Goal: Navigation & Orientation: Find specific page/section

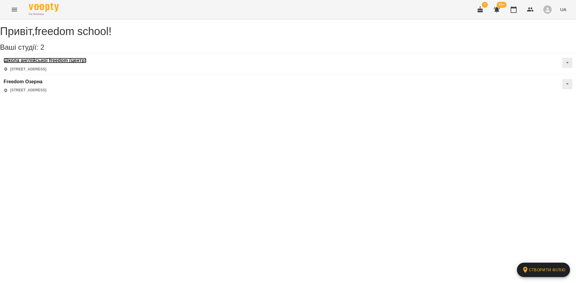
click at [16, 63] on h3 "Школа англійської freedom (центр)" at bounding box center [45, 60] width 83 height 5
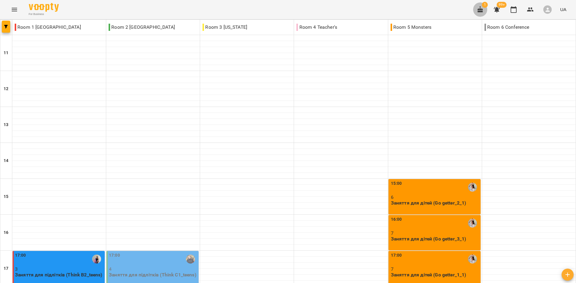
click at [482, 8] on icon "button" at bounding box center [479, 9] width 7 height 7
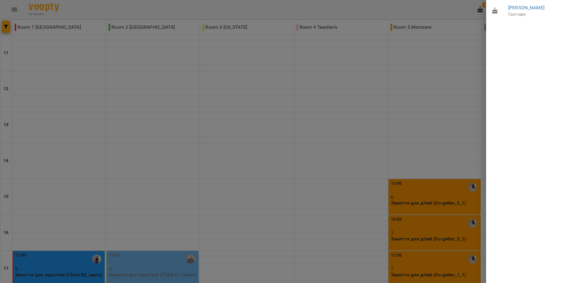
click at [338, 75] on div at bounding box center [288, 141] width 576 height 283
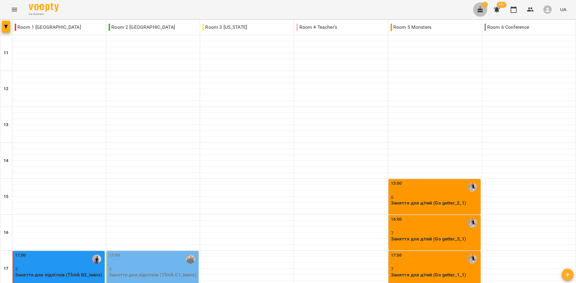
click at [485, 8] on button "button" at bounding box center [480, 9] width 14 height 14
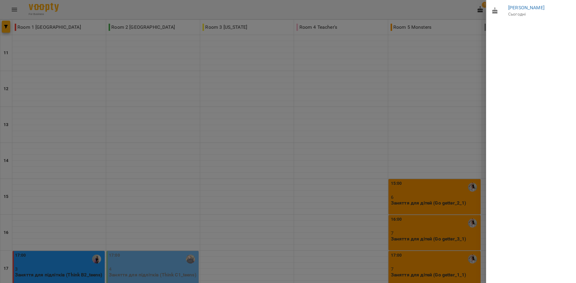
click at [456, 16] on div at bounding box center [288, 141] width 576 height 283
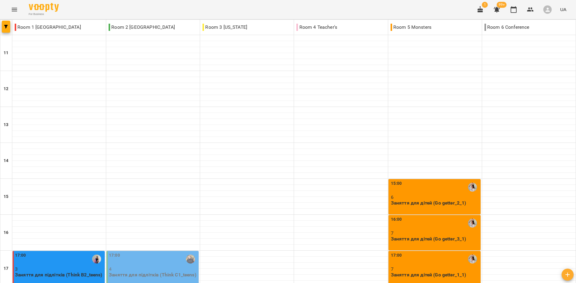
click at [483, 6] on span "1" at bounding box center [485, 5] width 6 height 6
click at [482, 11] on icon "button" at bounding box center [479, 9] width 5 height 7
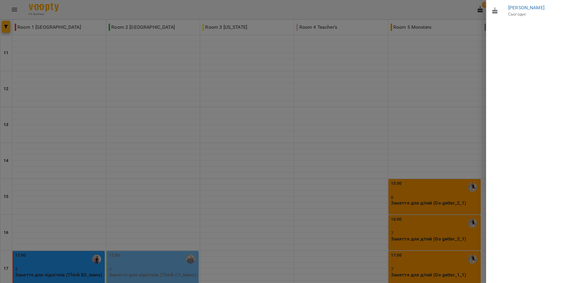
click at [482, 11] on div at bounding box center [288, 141] width 576 height 283
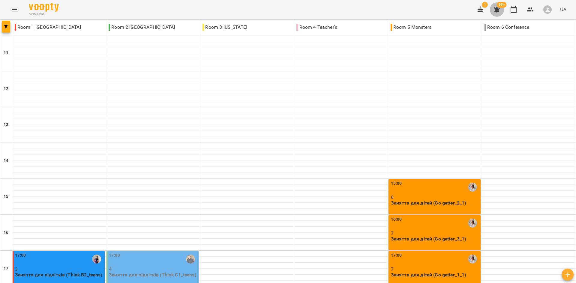
click at [498, 11] on icon "button" at bounding box center [497, 10] width 6 height 6
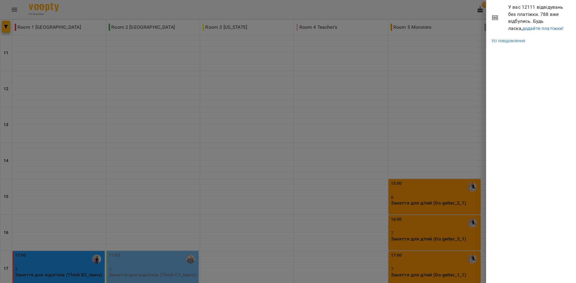
click at [470, 56] on div at bounding box center [288, 141] width 576 height 283
